Goal: Information Seeking & Learning: Learn about a topic

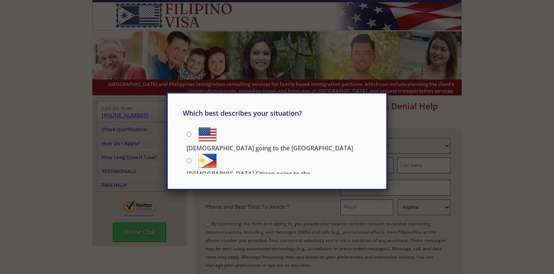
click at [553, 123] on div "Which best describes your situation? Filipino going to the US US Citizen going …" at bounding box center [277, 137] width 554 height 274
click at [187, 135] on input "[DEMOGRAPHIC_DATA] going to the [GEOGRAPHIC_DATA]" at bounding box center [189, 134] width 5 height 5
radio input "true"
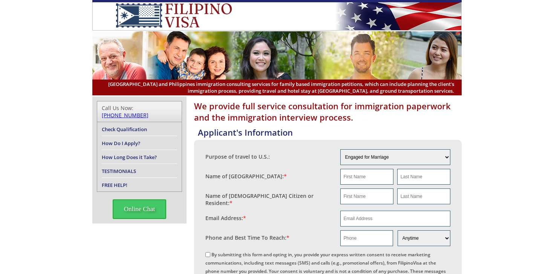
click at [128, 126] on link "Check Qualification" at bounding box center [124, 129] width 45 height 7
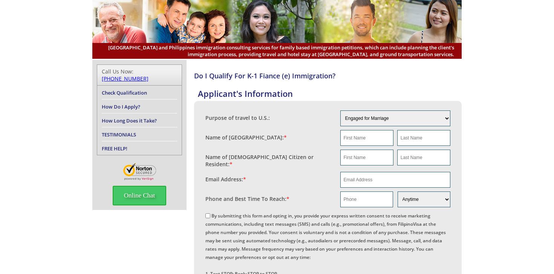
scroll to position [3, 0]
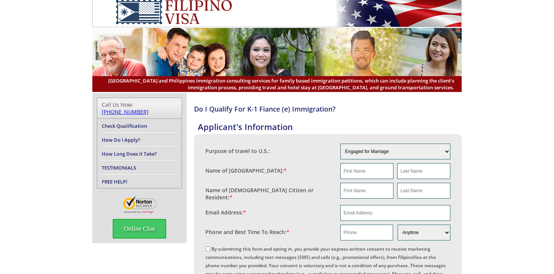
click at [133, 150] on link "How Long Does it Take?" at bounding box center [129, 153] width 55 height 7
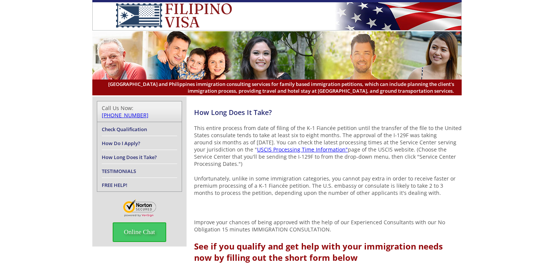
click at [312, 138] on p "This entire process from date of filing of the K-1 Fiancée petition until the t…" at bounding box center [328, 145] width 268 height 43
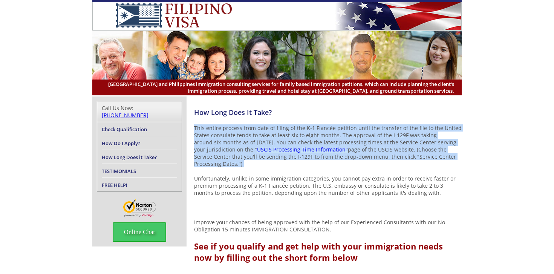
click at [314, 138] on p "This entire process from date of filing of the K-1 Fiancée petition until the t…" at bounding box center [328, 145] width 268 height 43
